Goal: Task Accomplishment & Management: Manage account settings

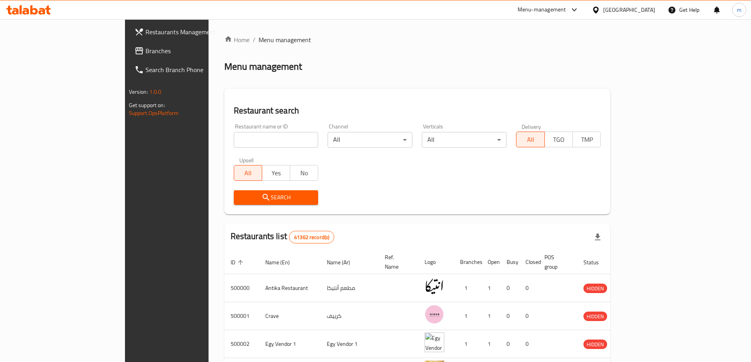
click at [646, 11] on div "Egypt" at bounding box center [629, 10] width 52 height 9
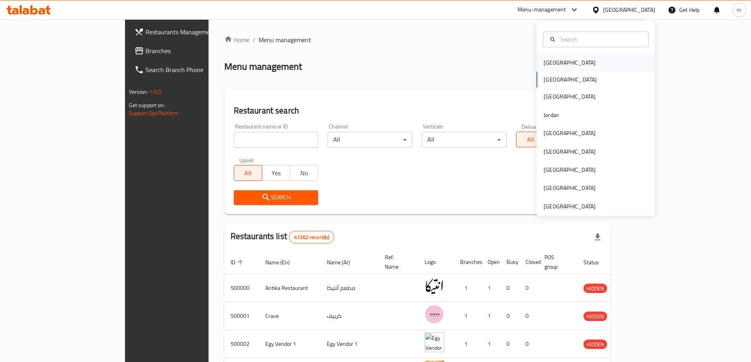
click at [576, 62] on div "[GEOGRAPHIC_DATA]" at bounding box center [596, 63] width 118 height 18
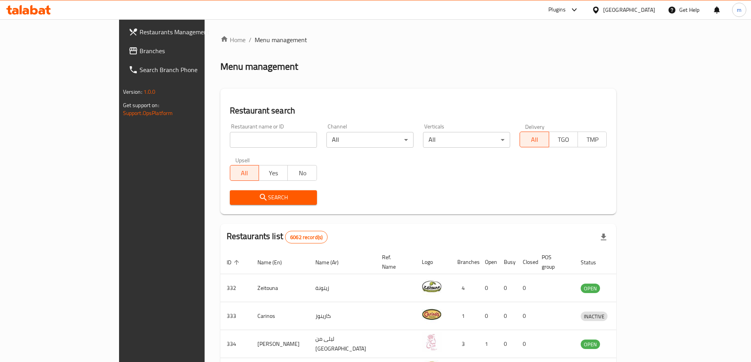
click at [122, 58] on link "Branches" at bounding box center [183, 50] width 122 height 19
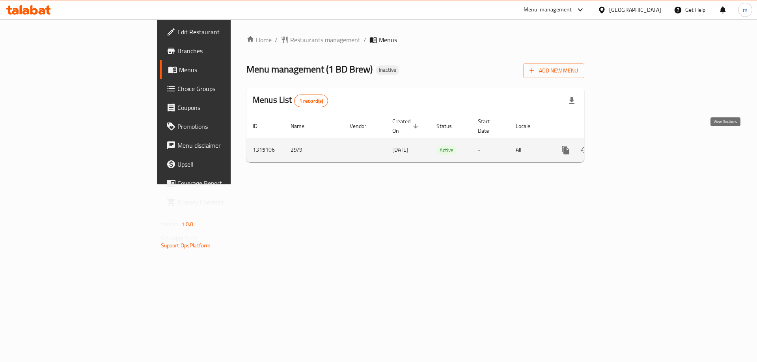
click at [627, 146] on icon "enhanced table" at bounding box center [622, 150] width 9 height 9
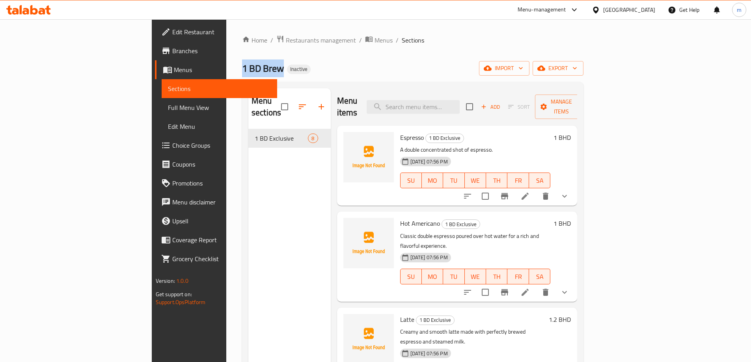
drag, startPoint x: 142, startPoint y: 67, endPoint x: 182, endPoint y: 69, distance: 39.9
click at [226, 69] on div "Home / Restaurants management / Menus / Sections 1 BD Brew Inactive import expo…" at bounding box center [412, 245] width 373 height 453
copy span "1 BD Brew"
click at [172, 146] on span "Choice Groups" at bounding box center [221, 145] width 99 height 9
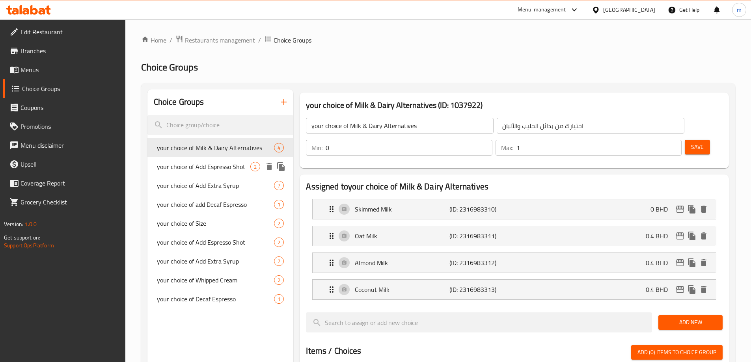
click at [186, 172] on span "your choice of Add Espresso Shot" at bounding box center [204, 166] width 94 height 9
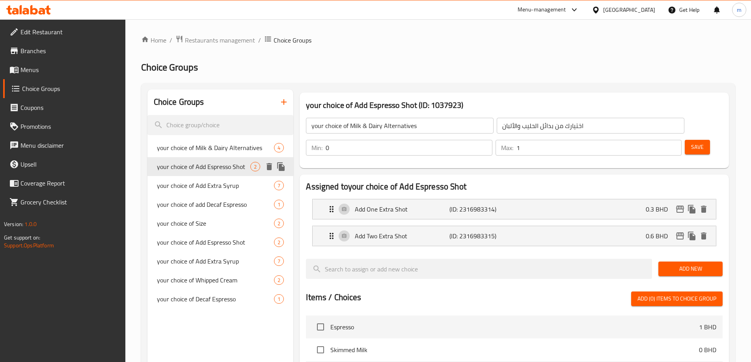
type input "your choice of Add Espresso Shot"
type input "إضافة جرعة إسبريسو حسب اختيارك"
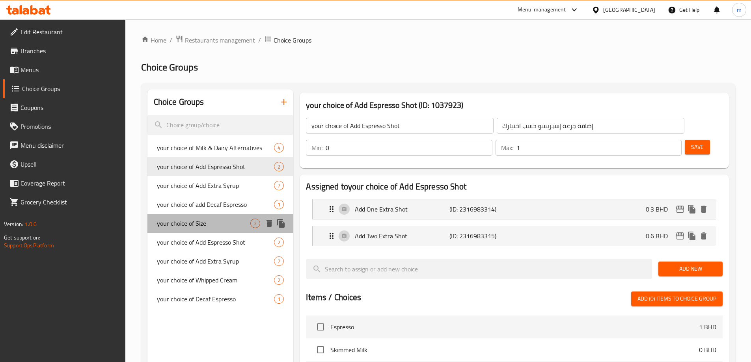
click at [215, 226] on span "your choice of Size" at bounding box center [204, 223] width 94 height 9
type input "your choice of Size"
type input "اختيارك من الحجم"
type input "1"
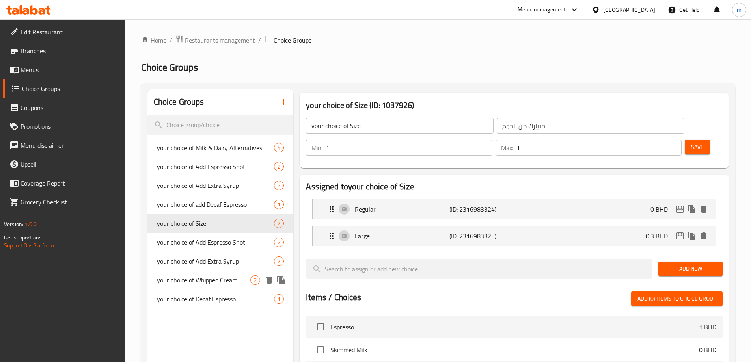
click at [193, 278] on span "your choice of Whipped Cream" at bounding box center [204, 280] width 94 height 9
type input "your choice of Whipped Cream"
type input "اختيارك من الكريمة المخفوقة"
type input "0"
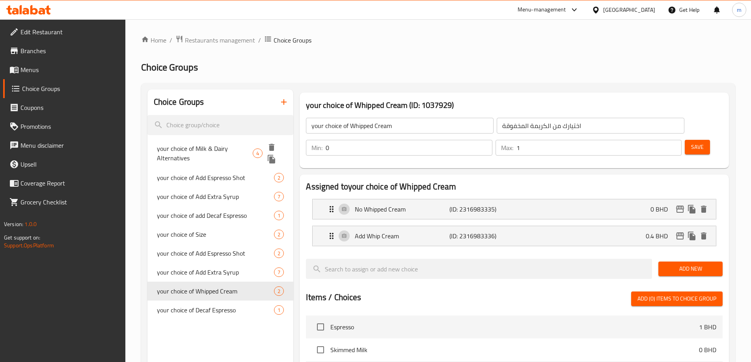
click at [211, 146] on span "your choice of Milk & Dairy Alternatives" at bounding box center [205, 153] width 96 height 19
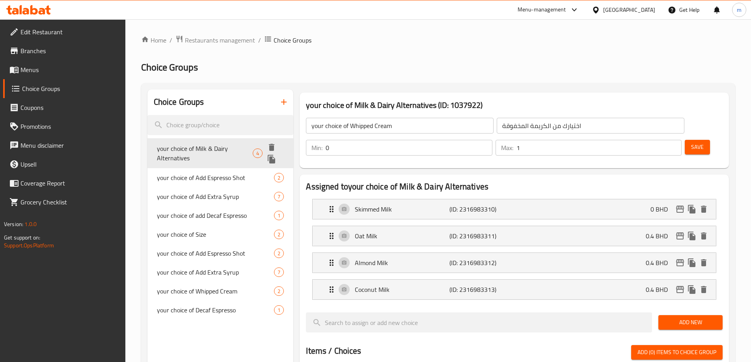
type input "your choice of Milk & Dairy Alternatives"
type input "اختيارك من بدائل الحليب والألبان"
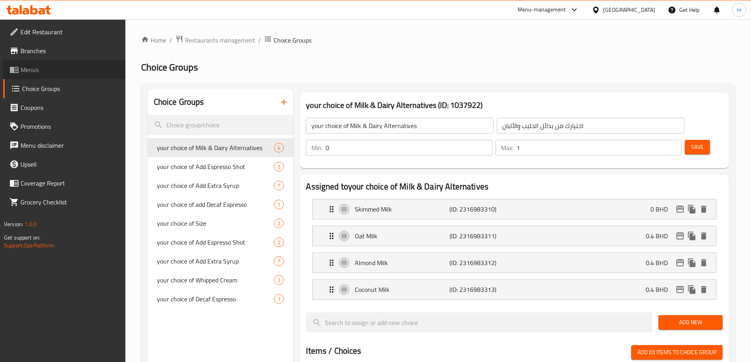
click at [38, 65] on span "Menus" at bounding box center [70, 69] width 99 height 9
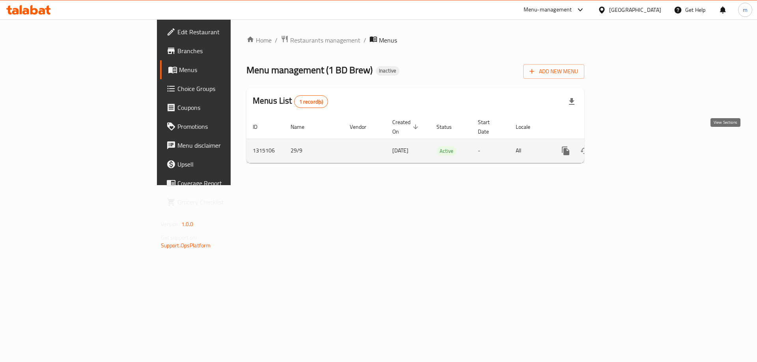
click at [632, 142] on link "enhanced table" at bounding box center [622, 151] width 19 height 19
